Goal: Transaction & Acquisition: Purchase product/service

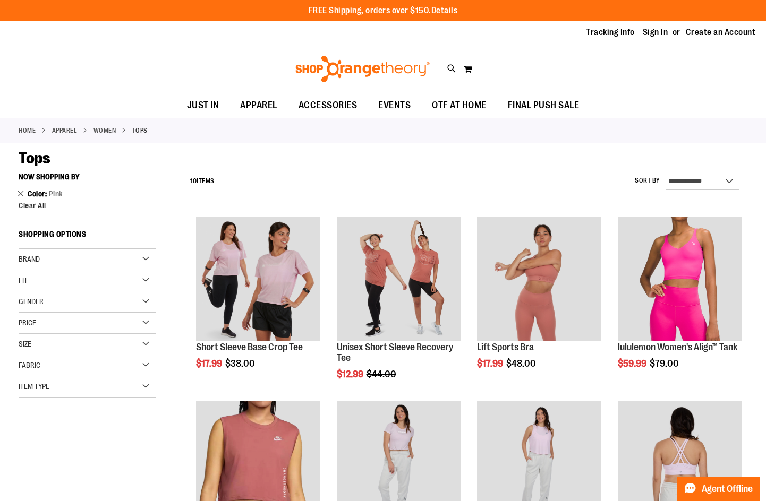
click at [22, 192] on link "Remove This Item" at bounding box center [21, 193] width 7 height 11
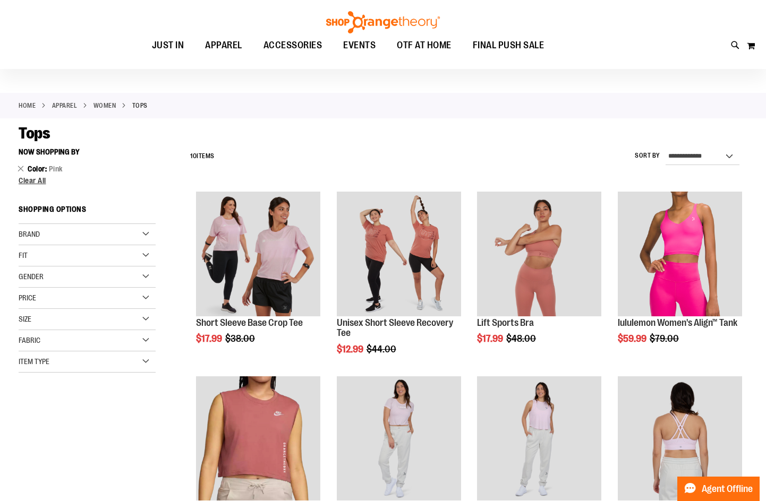
scroll to position [8, 0]
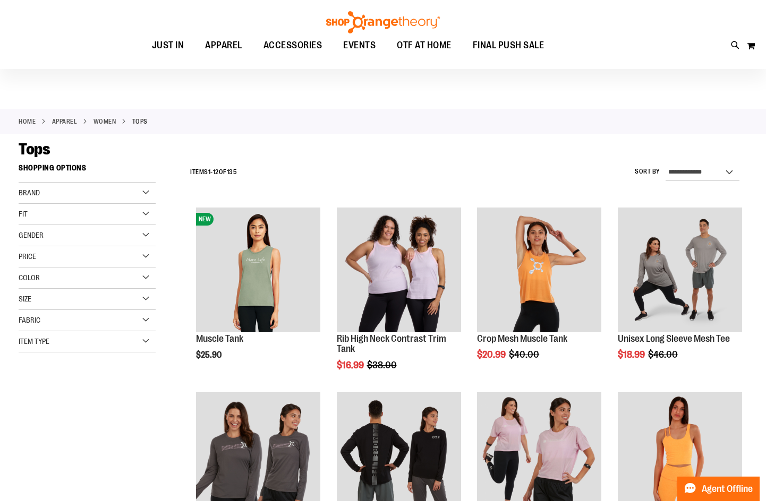
click at [108, 278] on div "Color" at bounding box center [87, 278] width 137 height 21
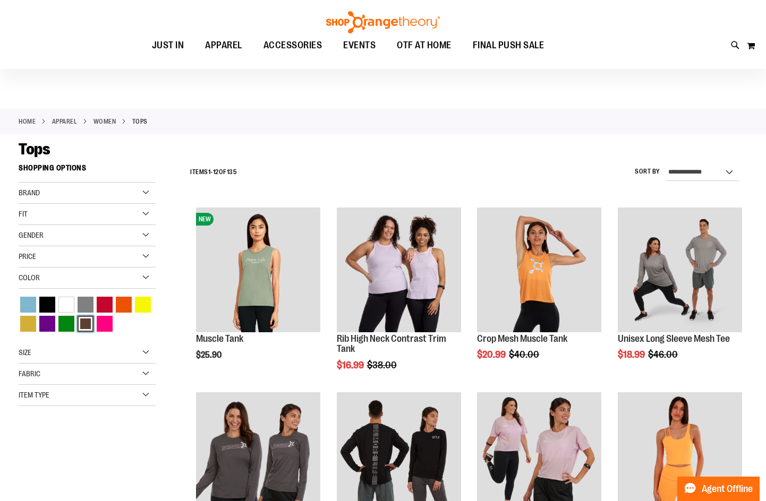
click at [81, 318] on div "Brown" at bounding box center [86, 324] width 16 height 16
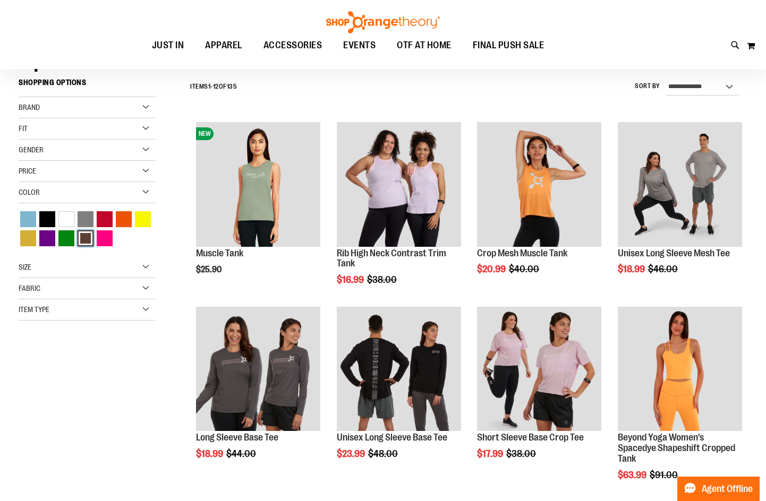
scroll to position [99, 0]
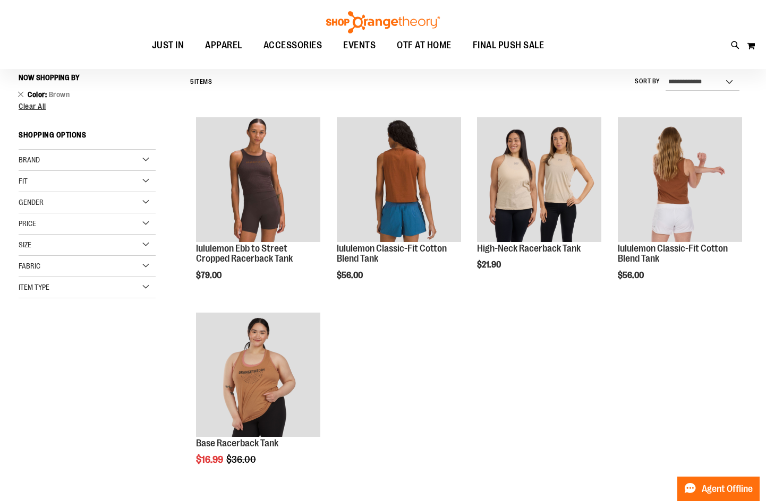
click at [81, 234] on div "Price" at bounding box center [87, 223] width 137 height 21
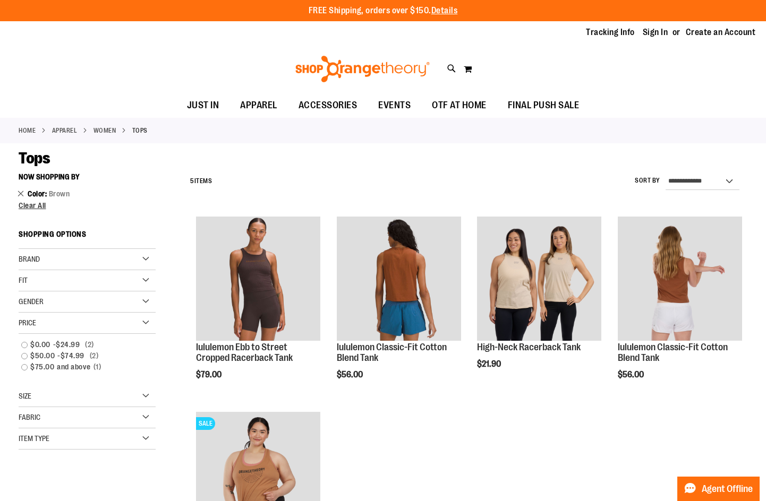
click at [21, 196] on link "Remove This Item" at bounding box center [21, 193] width 7 height 11
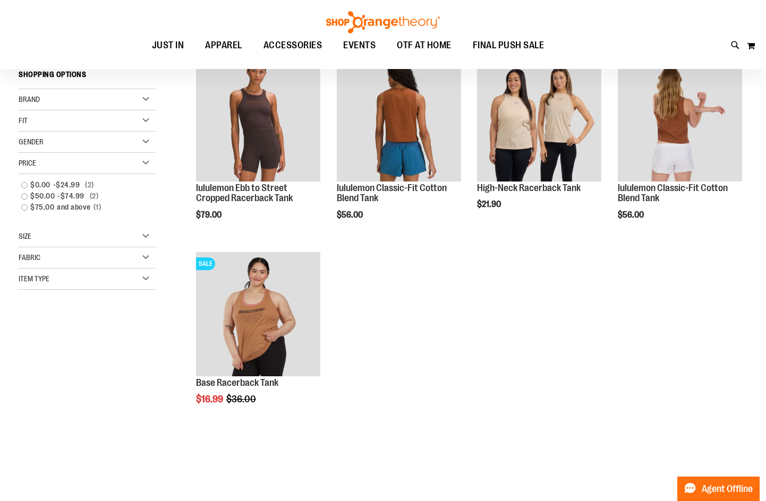
scroll to position [168, 0]
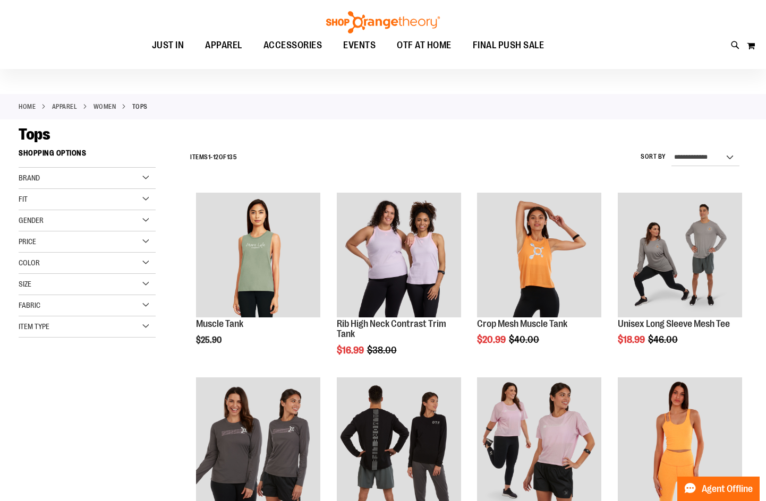
scroll to position [8, 0]
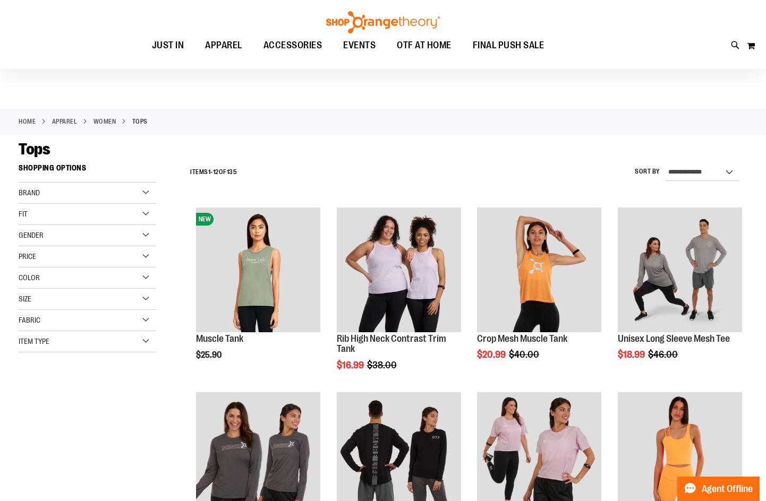
click at [138, 274] on div "Color" at bounding box center [87, 278] width 137 height 21
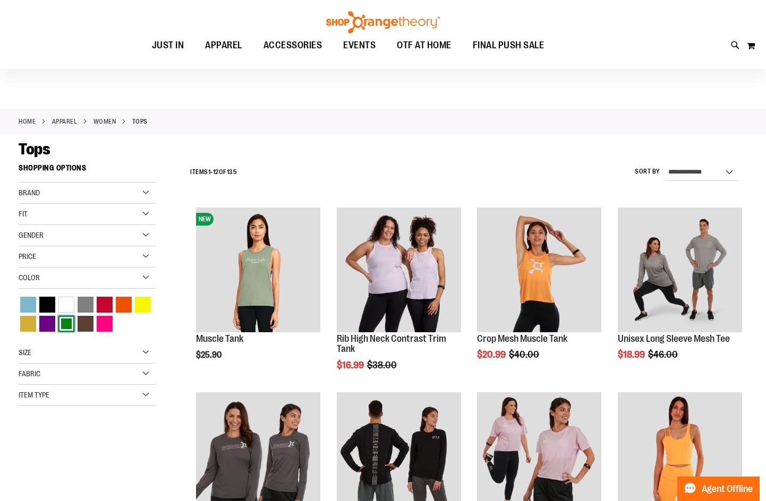
click at [66, 324] on div "Green" at bounding box center [66, 324] width 16 height 16
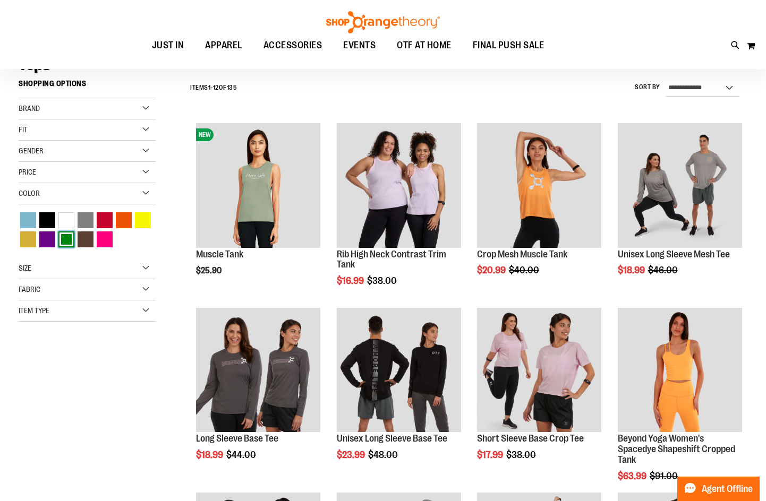
scroll to position [99, 0]
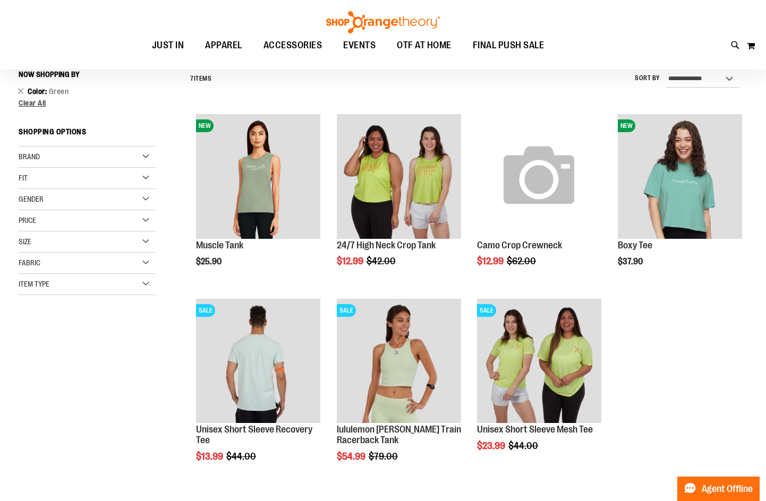
scroll to position [99, 0]
